Goal: Task Accomplishment & Management: Manage account settings

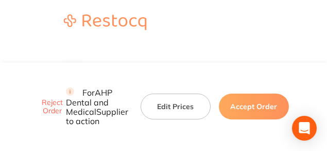
click at [309, 21] on header at bounding box center [163, 23] width 327 height 46
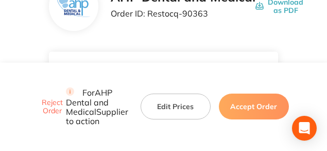
scroll to position [77, 0]
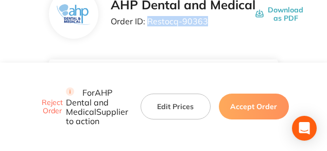
drag, startPoint x: 205, startPoint y: 21, endPoint x: 148, endPoint y: 23, distance: 56.2
click at [149, 22] on p "Order ID: Restocq- 90363" at bounding box center [183, 20] width 145 height 9
copy p "Restocq- 90363"
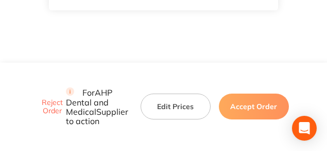
scroll to position [593, 0]
click at [247, 96] on button "Accept Order" at bounding box center [254, 107] width 70 height 26
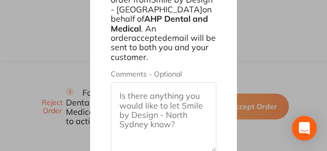
scroll to position [695, 0]
click at [291, 59] on div "Accept Order: Restocq- 90363 You will be accepting this order from Smile by Des…" at bounding box center [163, 75] width 327 height 151
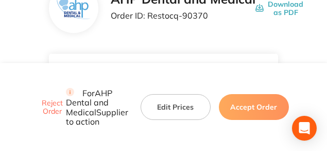
scroll to position [77, 0]
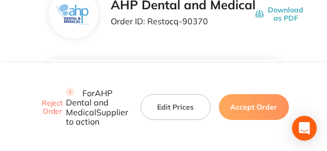
click at [204, 22] on p "Order ID: Restocq- 90370" at bounding box center [183, 20] width 145 height 9
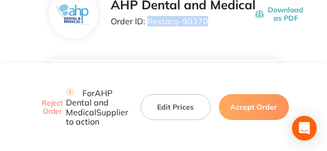
drag, startPoint x: 207, startPoint y: 22, endPoint x: 147, endPoint y: 25, distance: 59.4
click at [149, 24] on p "Order ID: Restocq- 90370" at bounding box center [183, 20] width 145 height 9
copy p "Restocq- 90370"
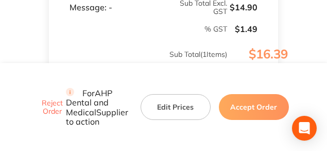
scroll to position [438, 0]
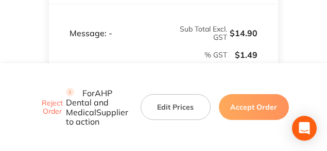
drag, startPoint x: 169, startPoint y: 23, endPoint x: 130, endPoint y: 24, distance: 38.7
copy p "DNRDC#14"
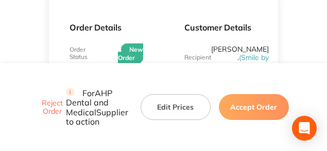
scroll to position [93, 0]
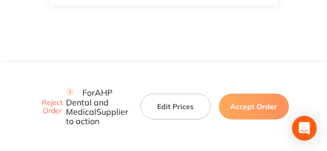
scroll to position [591, 0]
